Goal: Task Accomplishment & Management: Complete application form

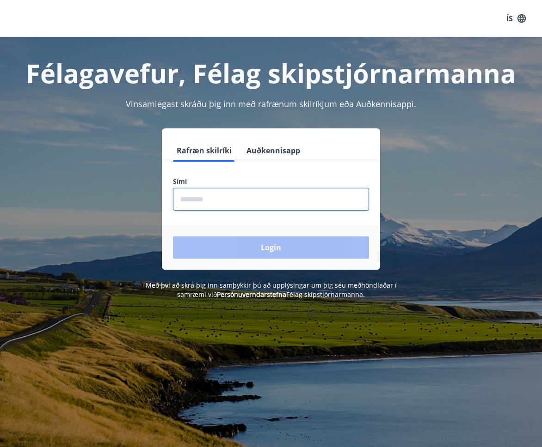
click at [206, 200] on input "phone" at bounding box center [271, 199] width 196 height 23
type input "********"
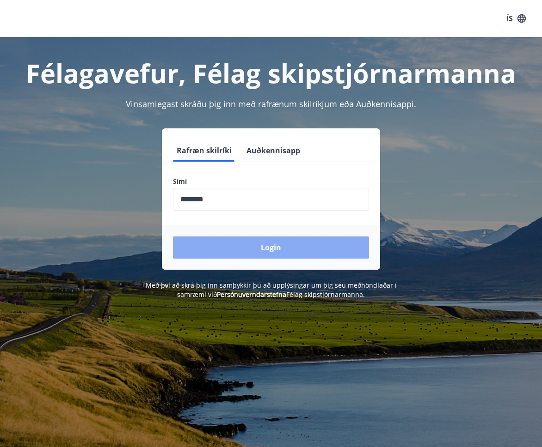
click at [230, 242] on button "Login" at bounding box center [271, 248] width 196 height 22
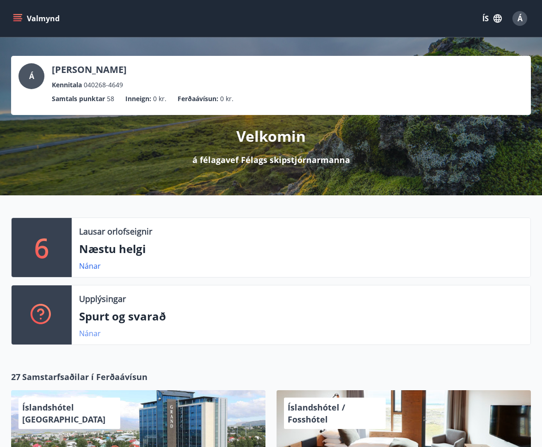
click at [95, 334] on link "Nánar" at bounding box center [90, 334] width 22 height 10
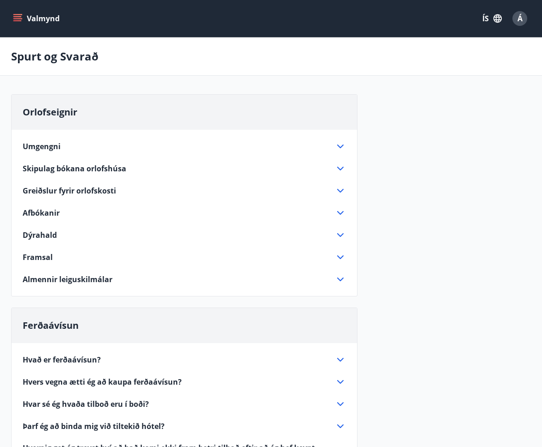
click at [340, 232] on icon at bounding box center [340, 235] width 11 height 11
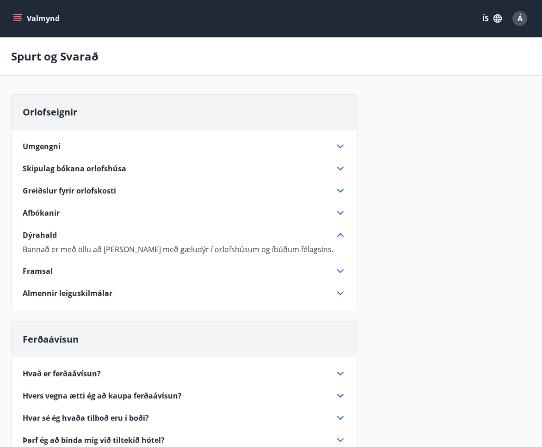
click at [340, 233] on icon at bounding box center [340, 235] width 11 height 11
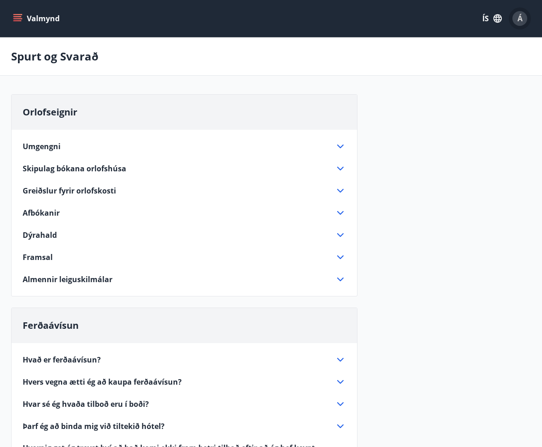
click at [515, 15] on div "Á" at bounding box center [519, 18] width 15 height 15
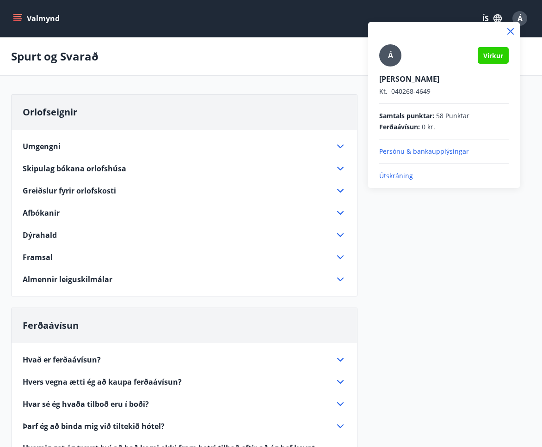
click at [24, 19] on div at bounding box center [271, 223] width 542 height 447
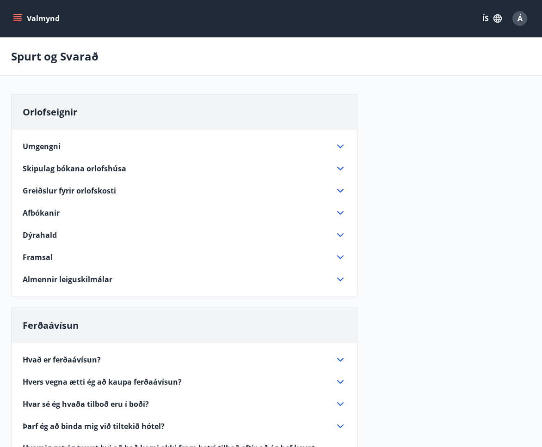
click at [17, 20] on icon "menu" at bounding box center [17, 18] width 9 height 9
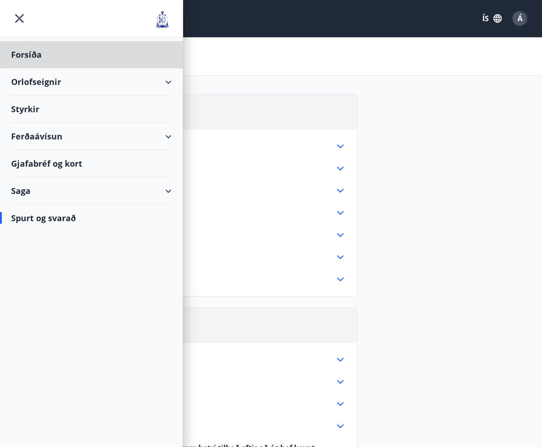
click at [25, 109] on div "Styrkir" at bounding box center [91, 109] width 160 height 27
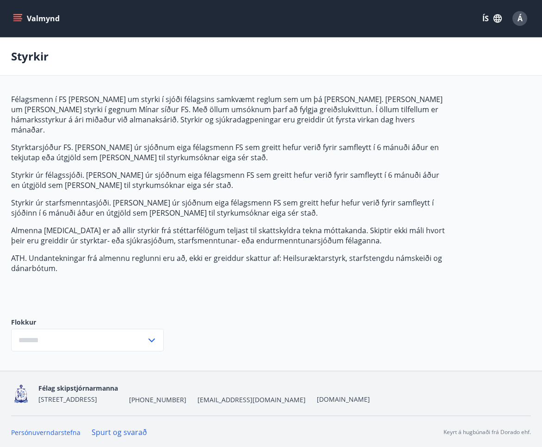
type input "***"
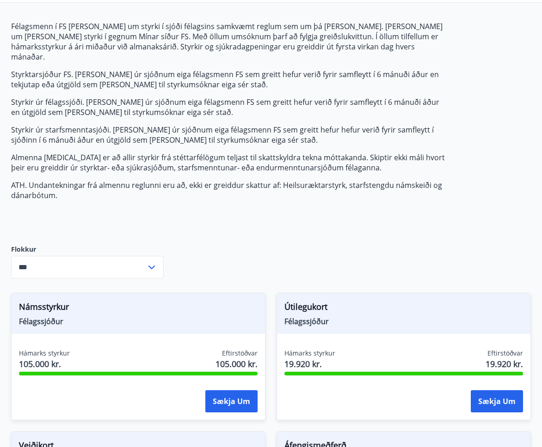
scroll to position [89, 0]
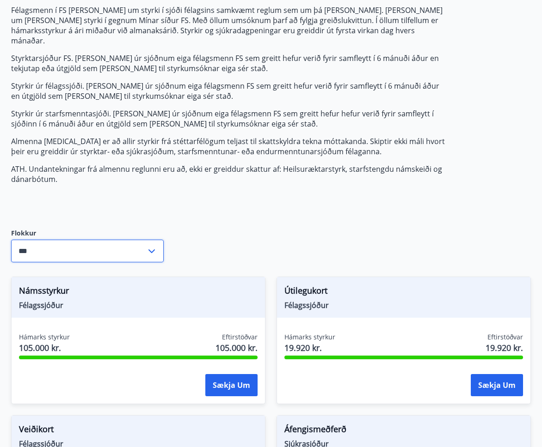
click at [103, 242] on input "***" at bounding box center [78, 251] width 135 height 23
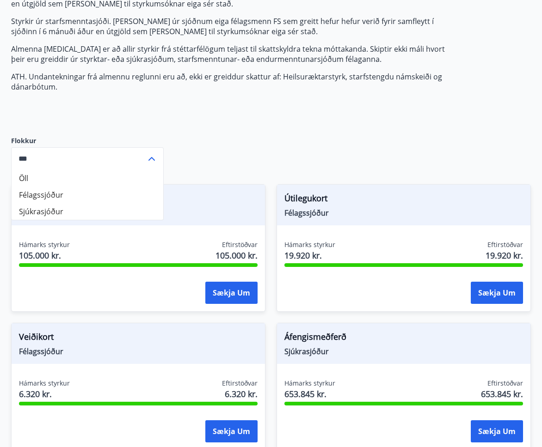
scroll to position [182, 0]
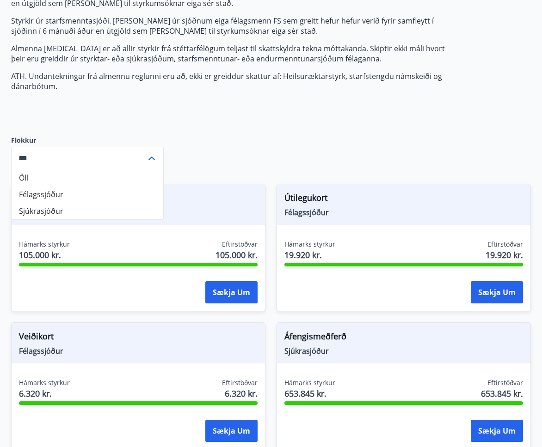
click at [30, 170] on li "Öll" at bounding box center [88, 178] width 152 height 17
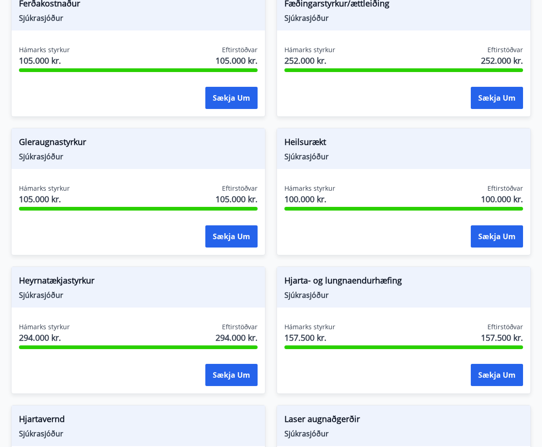
scroll to position [652, 0]
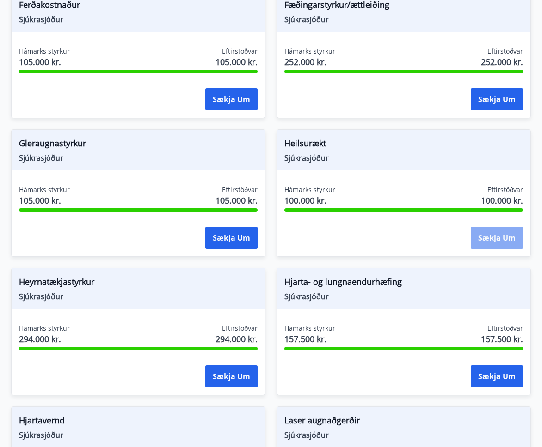
click at [506, 228] on button "Sækja um" at bounding box center [496, 238] width 52 height 22
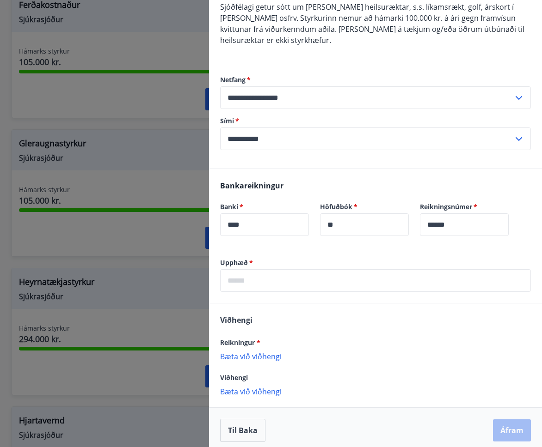
scroll to position [102, 0]
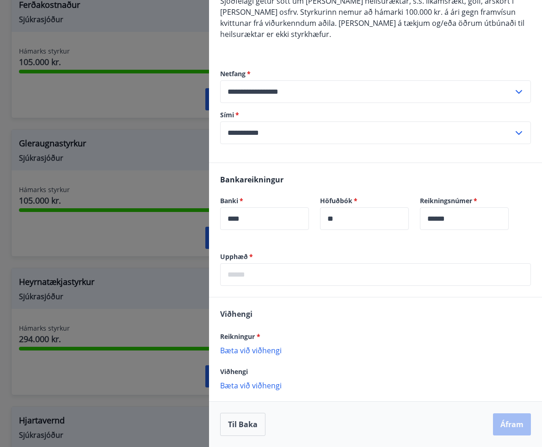
click at [250, 350] on p "Bæta við viðhengi" at bounding box center [375, 350] width 311 height 9
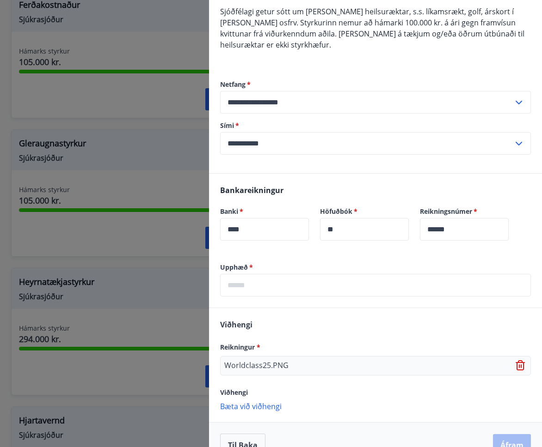
scroll to position [96, 0]
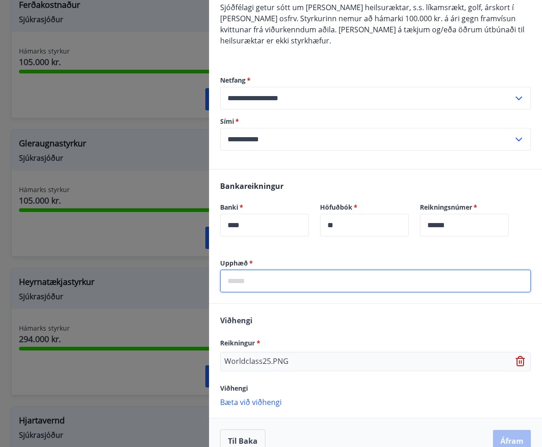
drag, startPoint x: 252, startPoint y: 282, endPoint x: 258, endPoint y: 286, distance: 6.7
click at [252, 282] on input "text" at bounding box center [375, 281] width 311 height 23
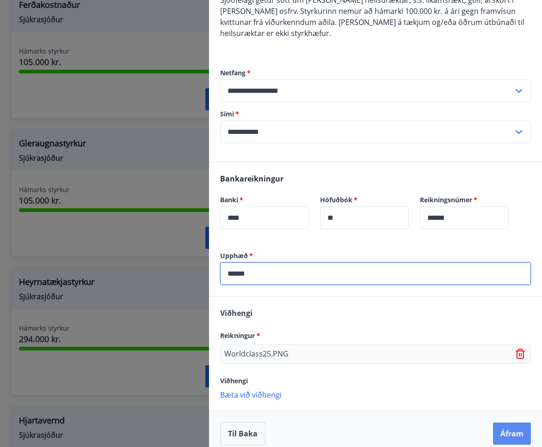
scroll to position [102, 0]
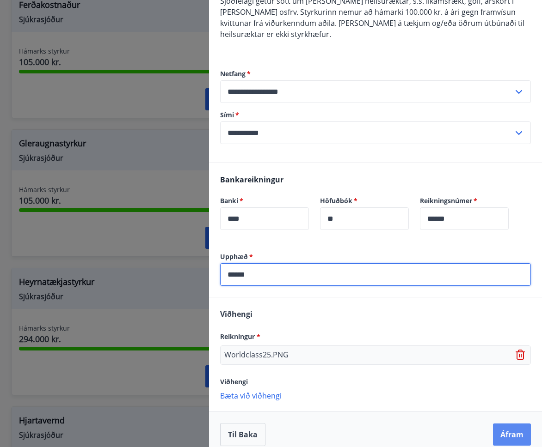
type input "******"
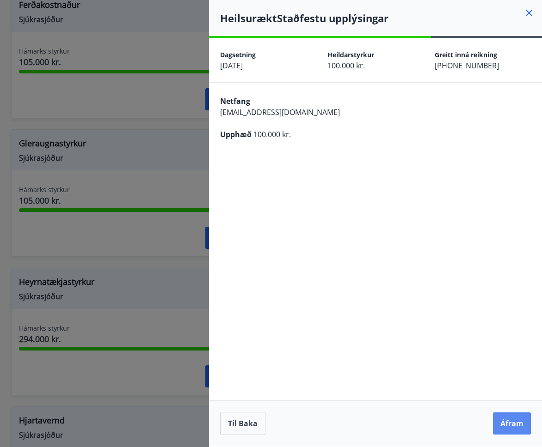
click at [510, 426] on button "Áfram" at bounding box center [512, 424] width 38 height 22
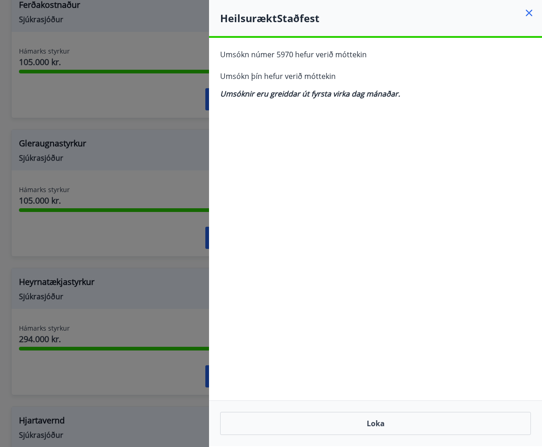
click at [529, 11] on icon at bounding box center [528, 12] width 11 height 11
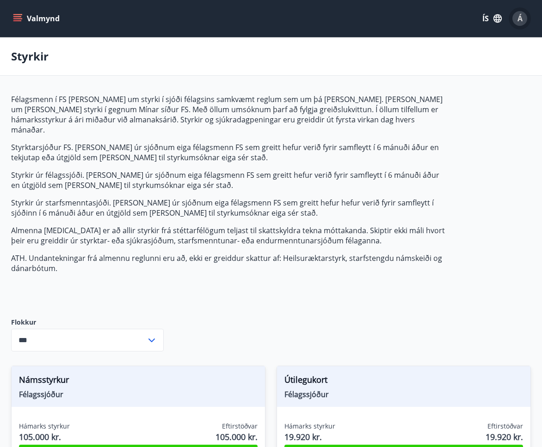
click at [518, 20] on span "Á" at bounding box center [519, 18] width 5 height 10
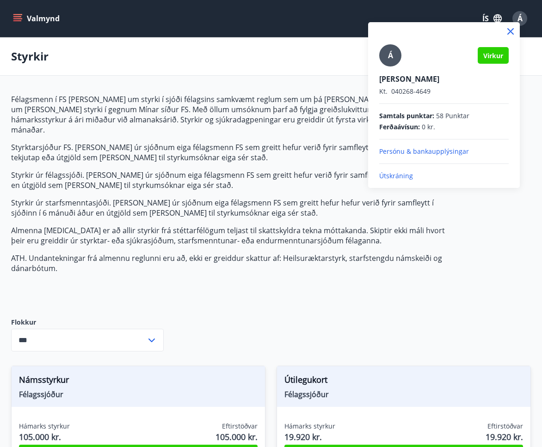
click at [397, 177] on p "Útskráning" at bounding box center [443, 175] width 129 height 9
